Goal: Information Seeking & Learning: Compare options

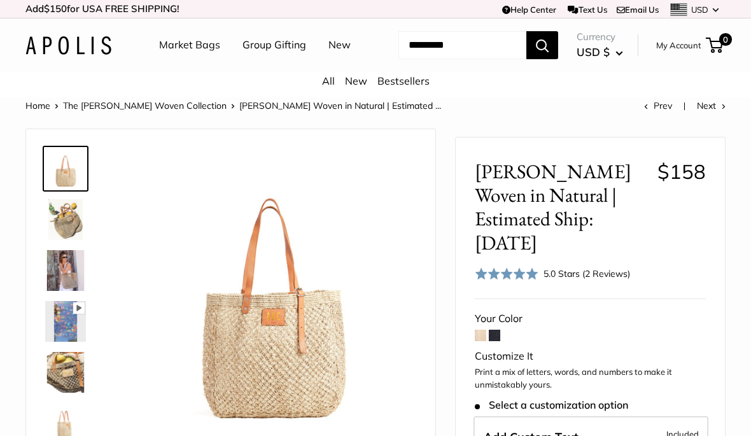
click at [59, 240] on img at bounding box center [65, 219] width 41 height 41
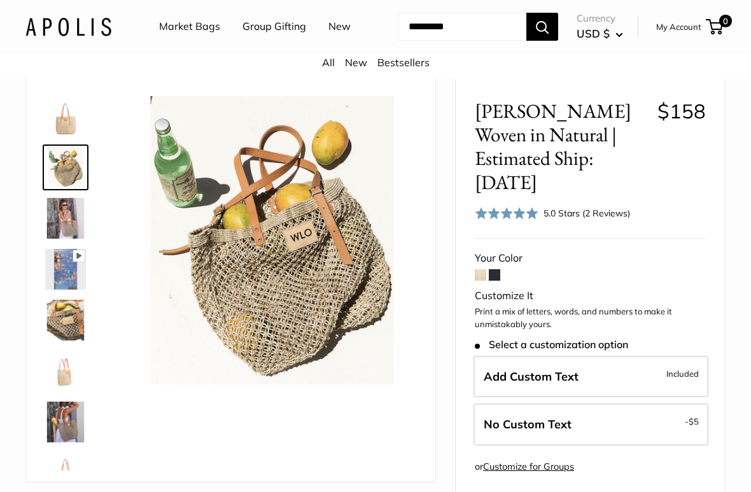
scroll to position [52, 0]
click at [61, 239] on img at bounding box center [65, 219] width 41 height 41
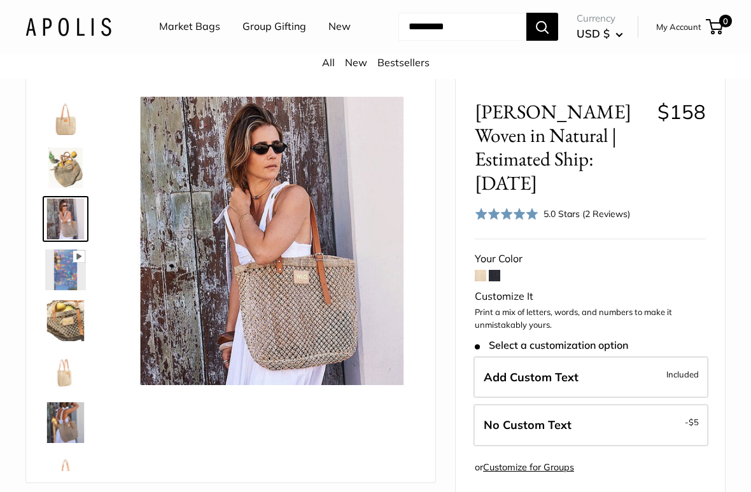
click at [61, 290] on img at bounding box center [65, 270] width 41 height 41
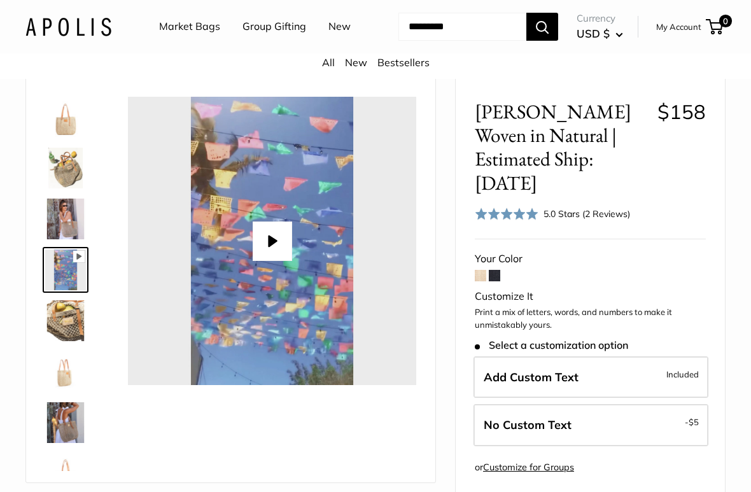
click at [62, 341] on img at bounding box center [65, 321] width 41 height 41
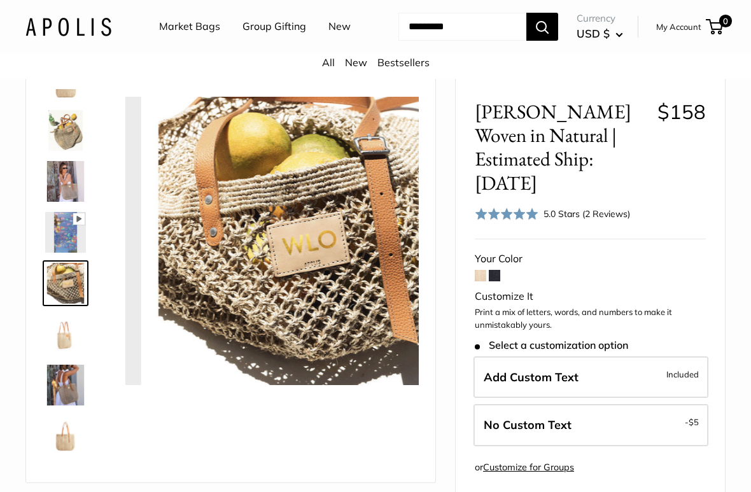
scroll to position [39, 0]
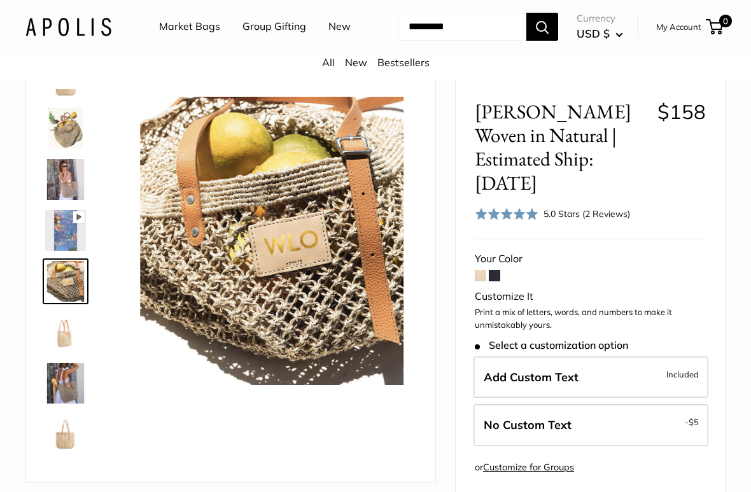
click at [69, 353] on img at bounding box center [65, 332] width 41 height 41
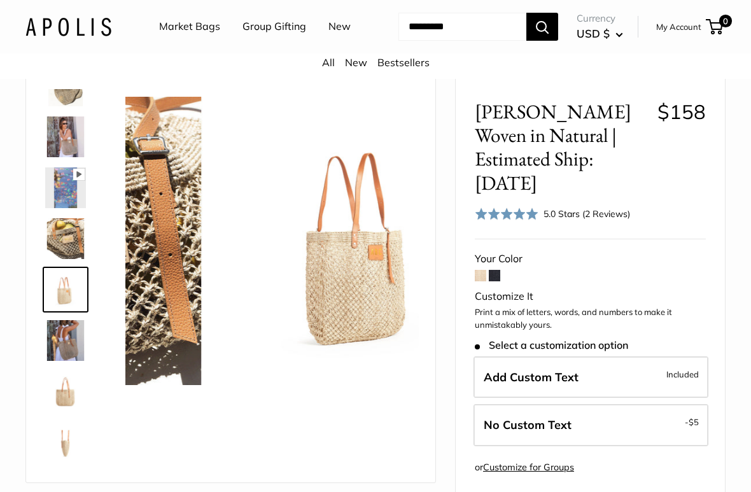
scroll to position [90, 0]
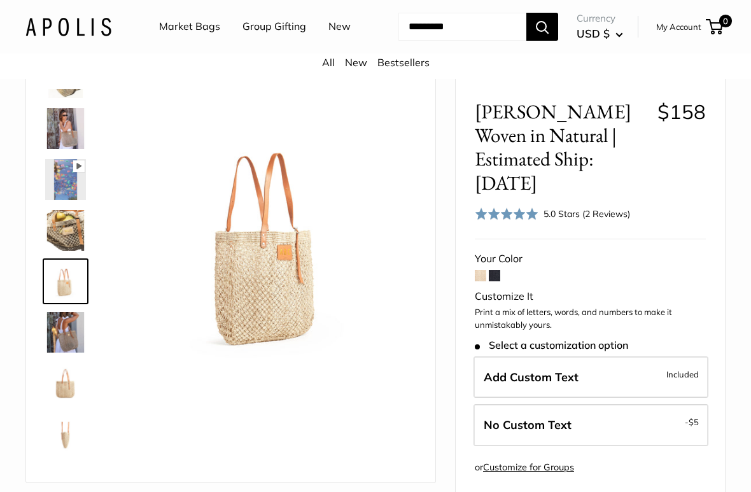
click at [65, 353] on img at bounding box center [65, 332] width 41 height 41
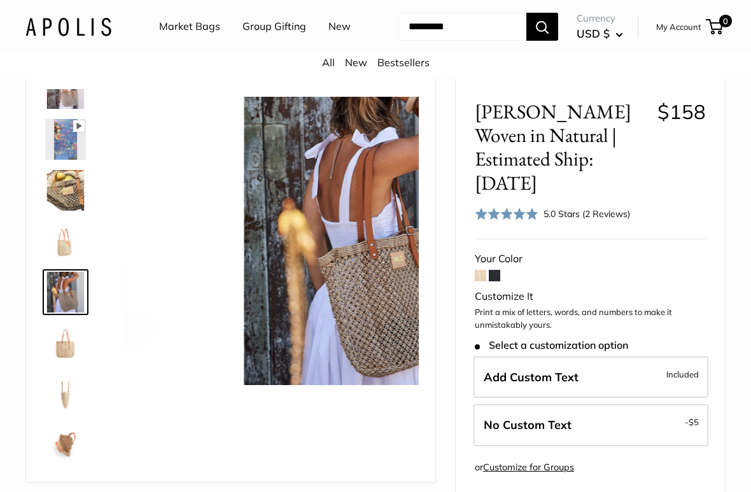
scroll to position [141, 0]
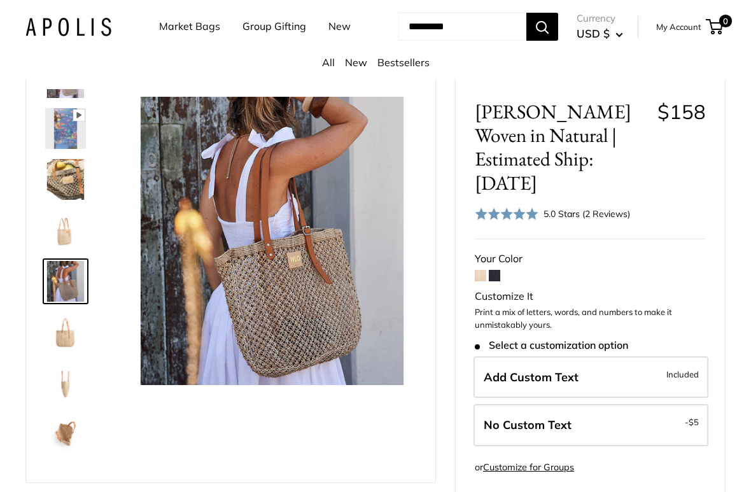
click at [72, 404] on img at bounding box center [65, 383] width 41 height 41
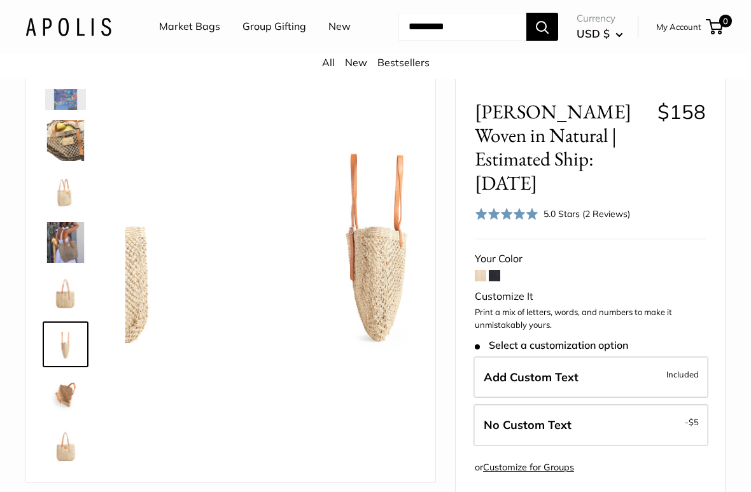
scroll to position [183, 0]
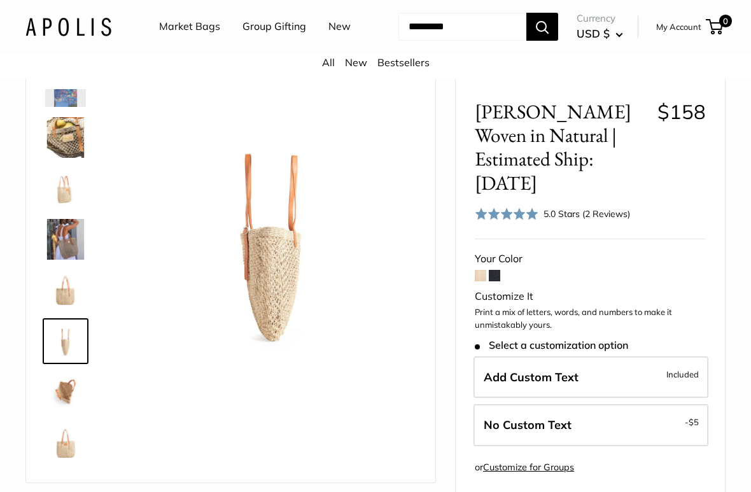
click at [500, 281] on span at bounding box center [494, 275] width 11 height 11
